Goal: Navigation & Orientation: Understand site structure

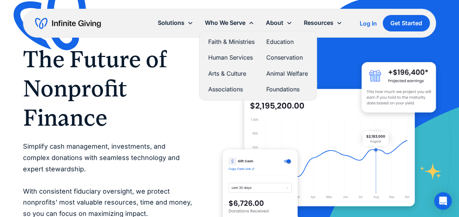
click at [279, 56] on link "Conservation" at bounding box center [287, 58] width 42 height 10
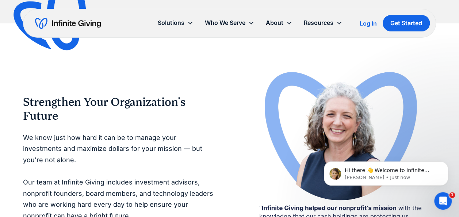
scroll to position [1240, 0]
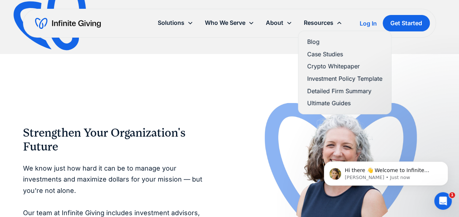
click at [318, 53] on link "Case Studies" at bounding box center [344, 54] width 75 height 10
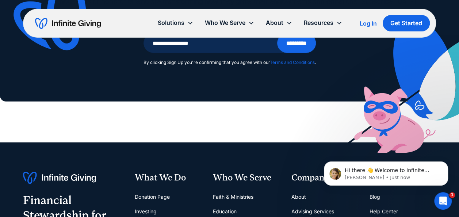
scroll to position [832, 0]
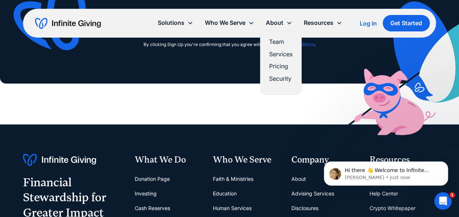
click at [278, 42] on link "Team" at bounding box center [280, 42] width 23 height 10
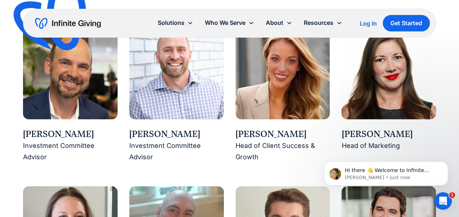
scroll to position [799, 0]
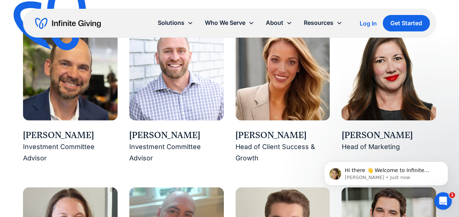
click at [270, 93] on img at bounding box center [283, 73] width 95 height 95
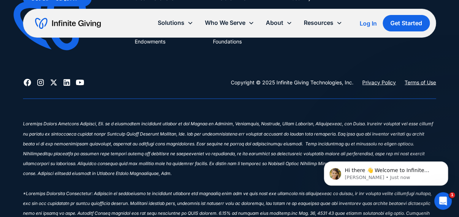
scroll to position [2298, 0]
